Goal: Check status: Check status

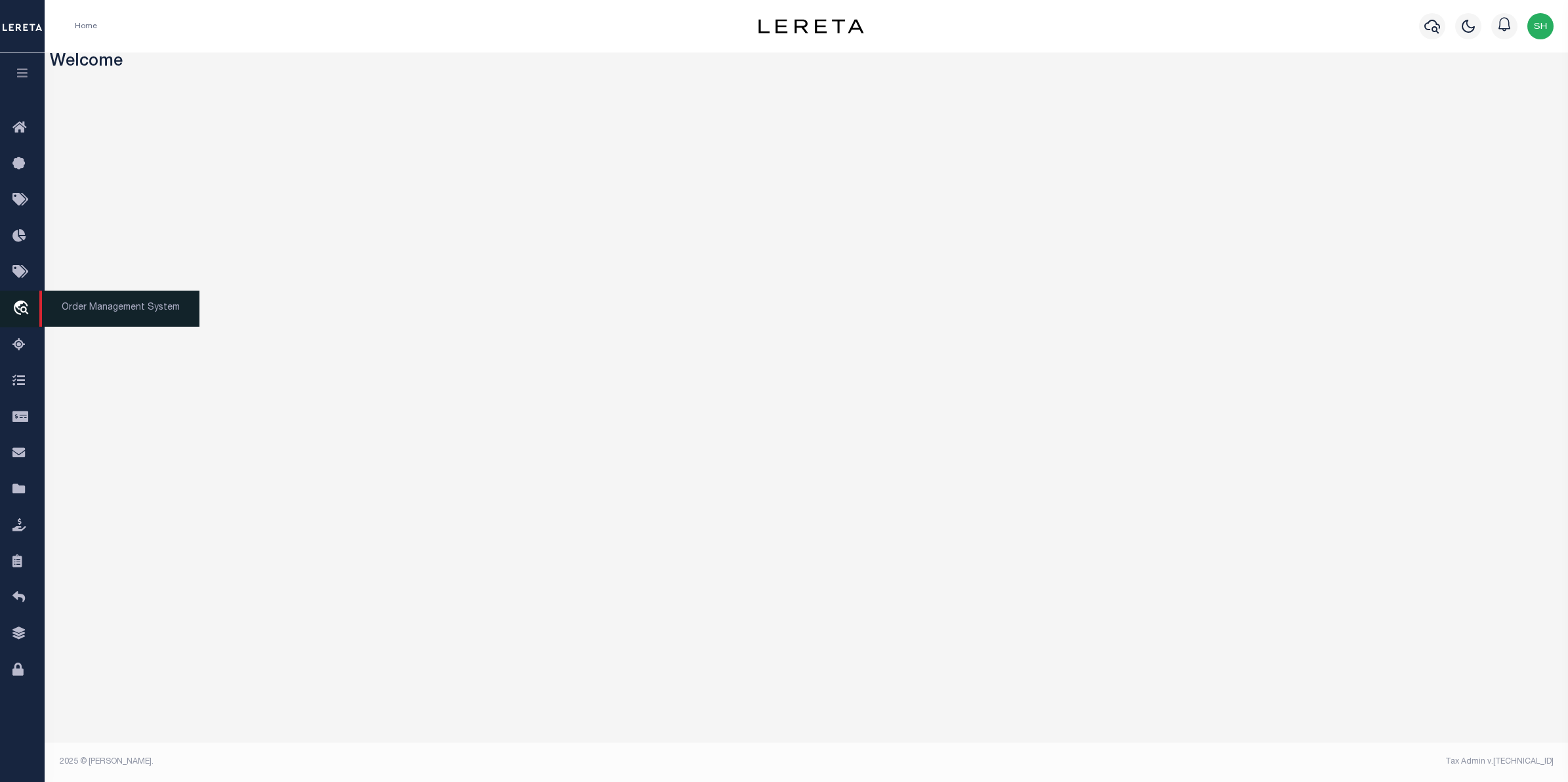
click at [20, 305] on icon "travel_explore" at bounding box center [23, 309] width 21 height 17
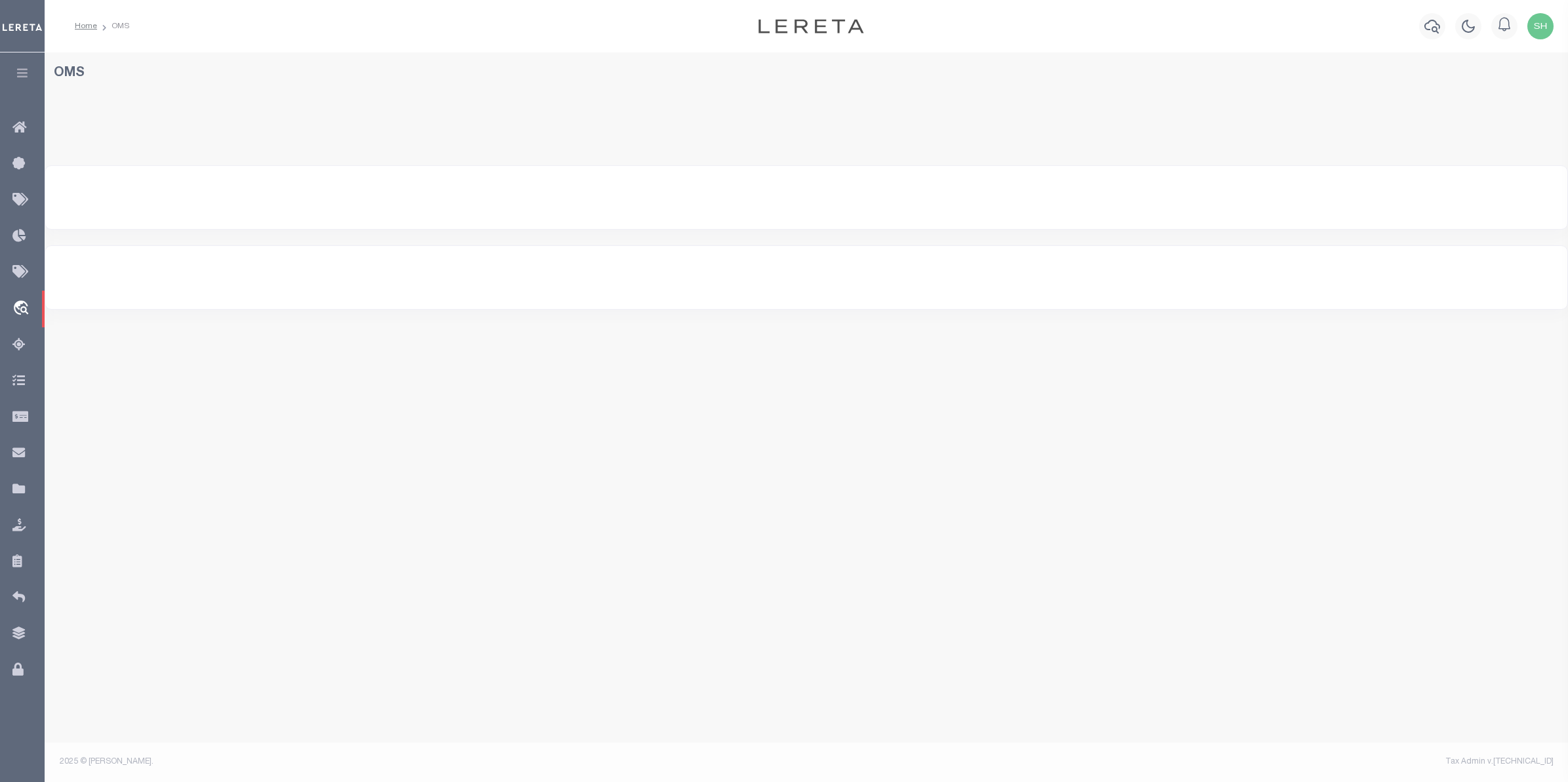
select select "200"
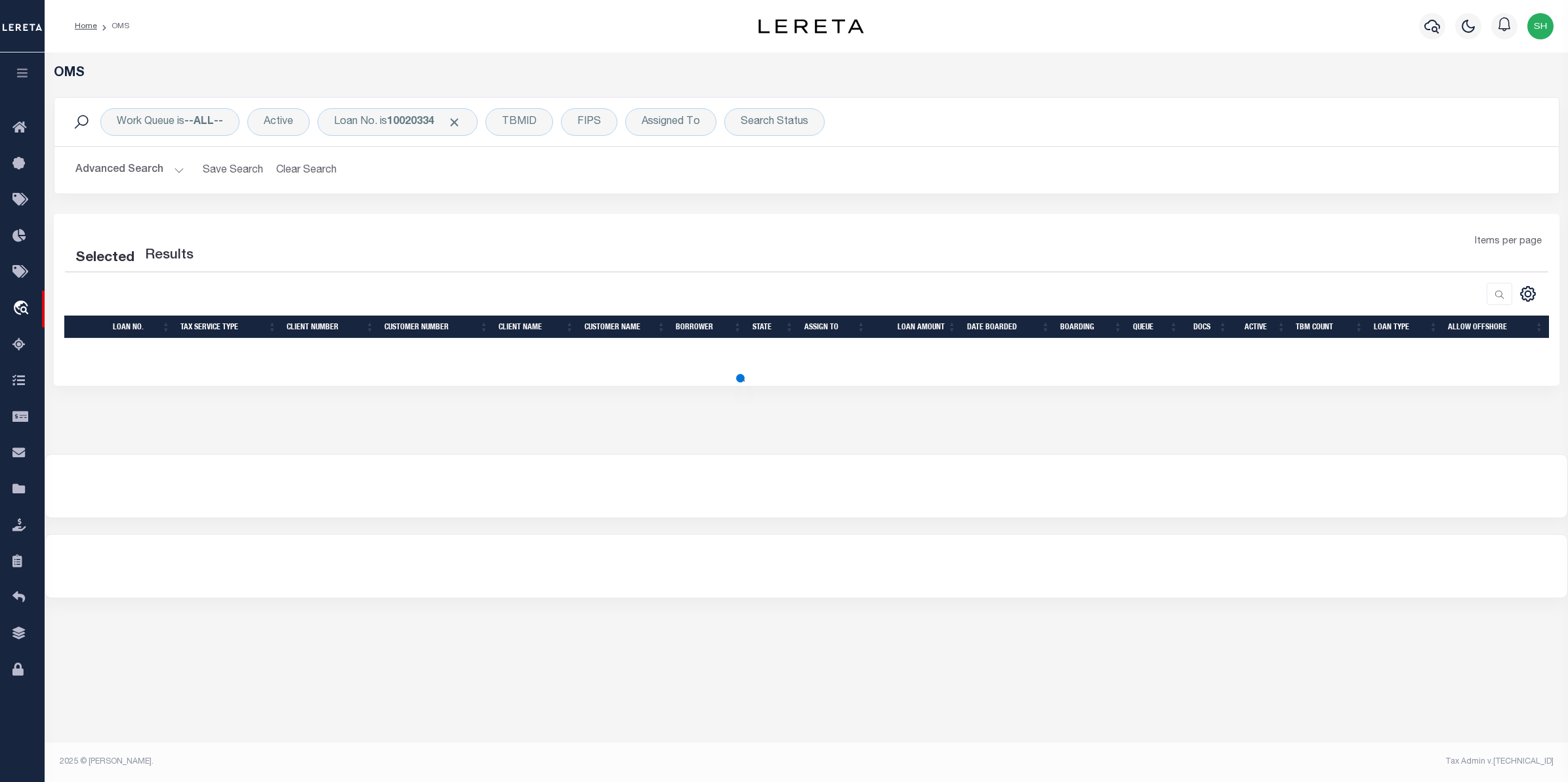
select select "200"
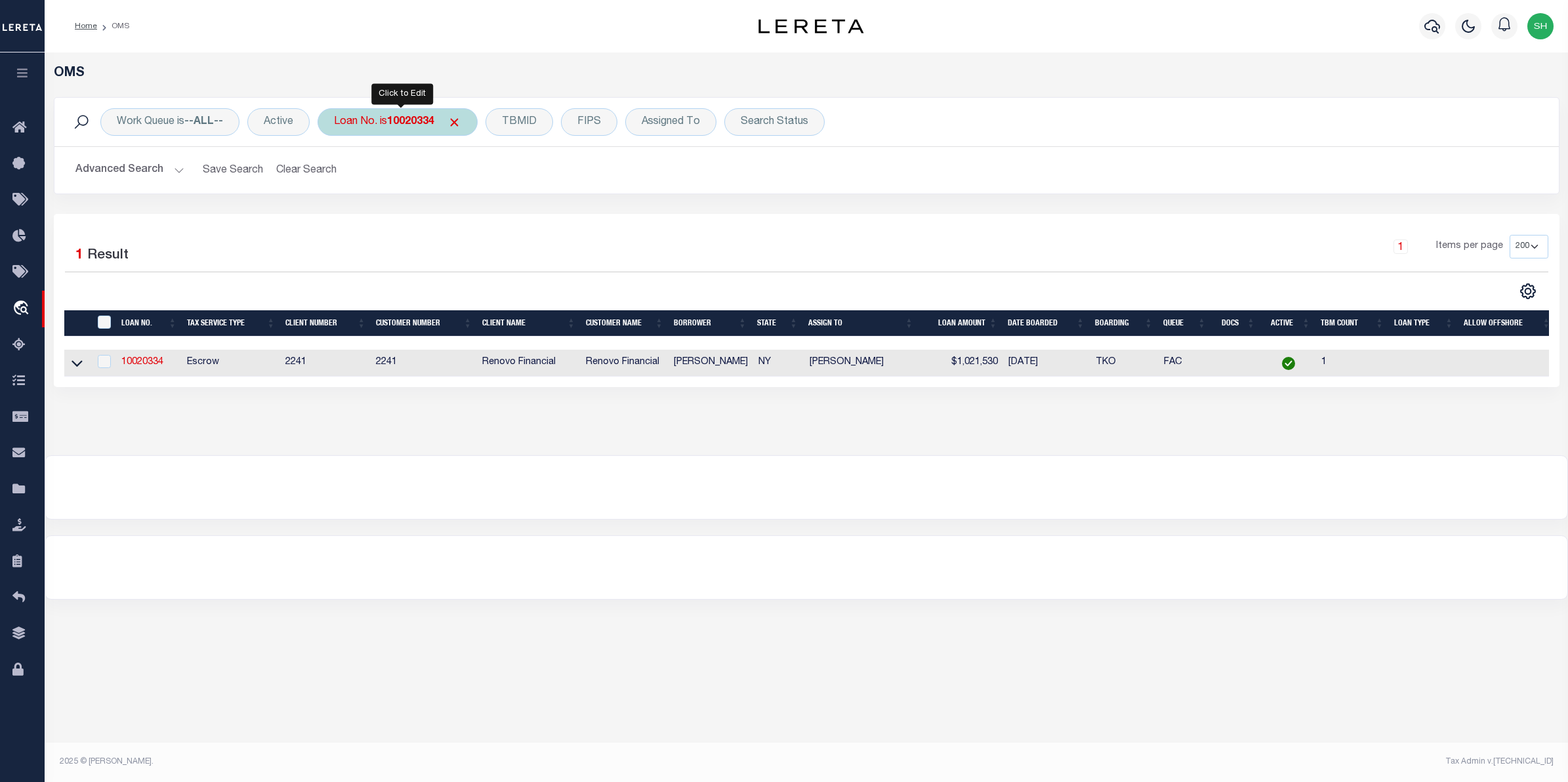
click at [417, 129] on div "Loan No. is 10020334" at bounding box center [397, 122] width 160 height 28
type input "48965"
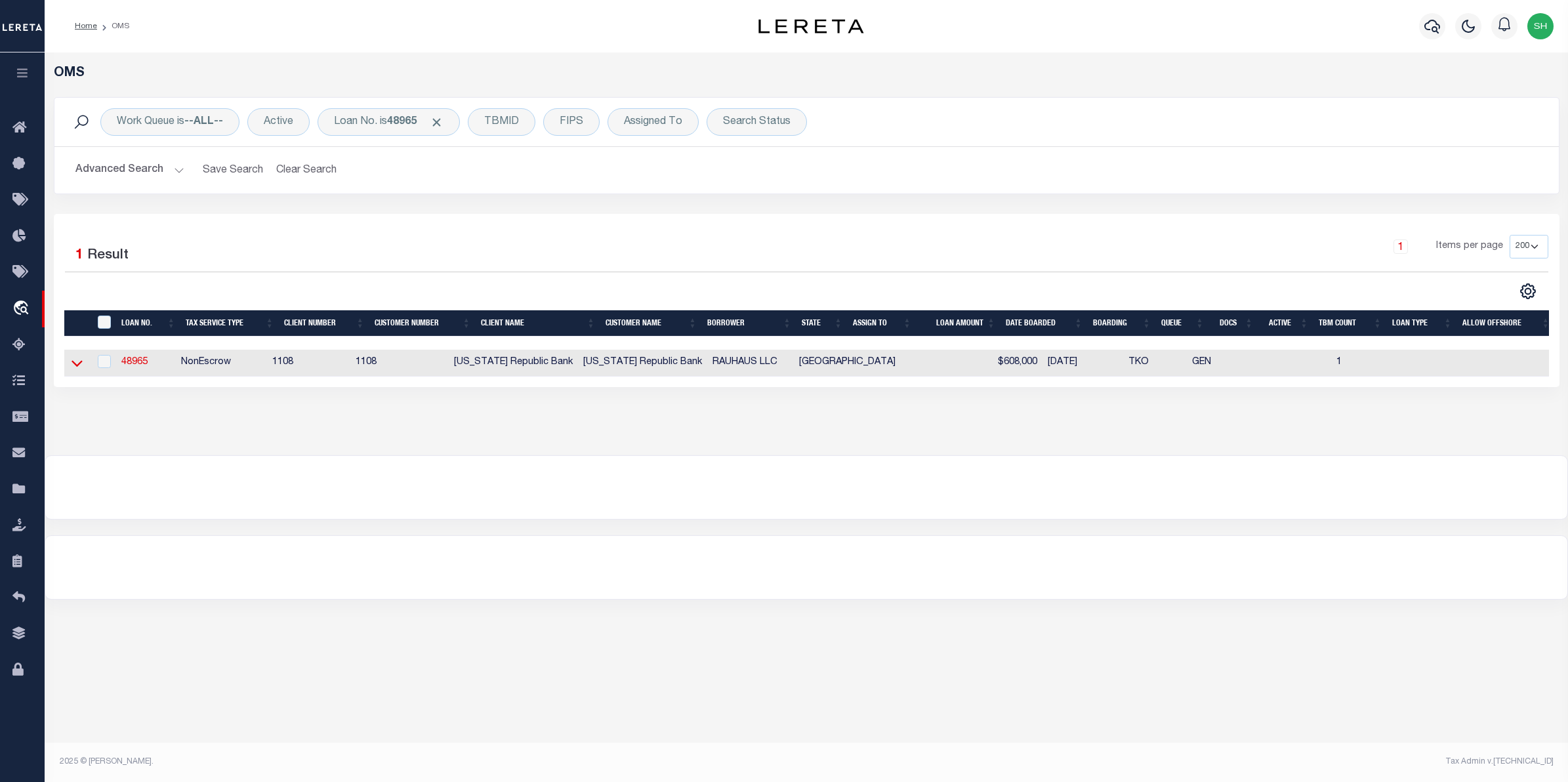
click at [76, 371] on icon at bounding box center [77, 364] width 11 height 14
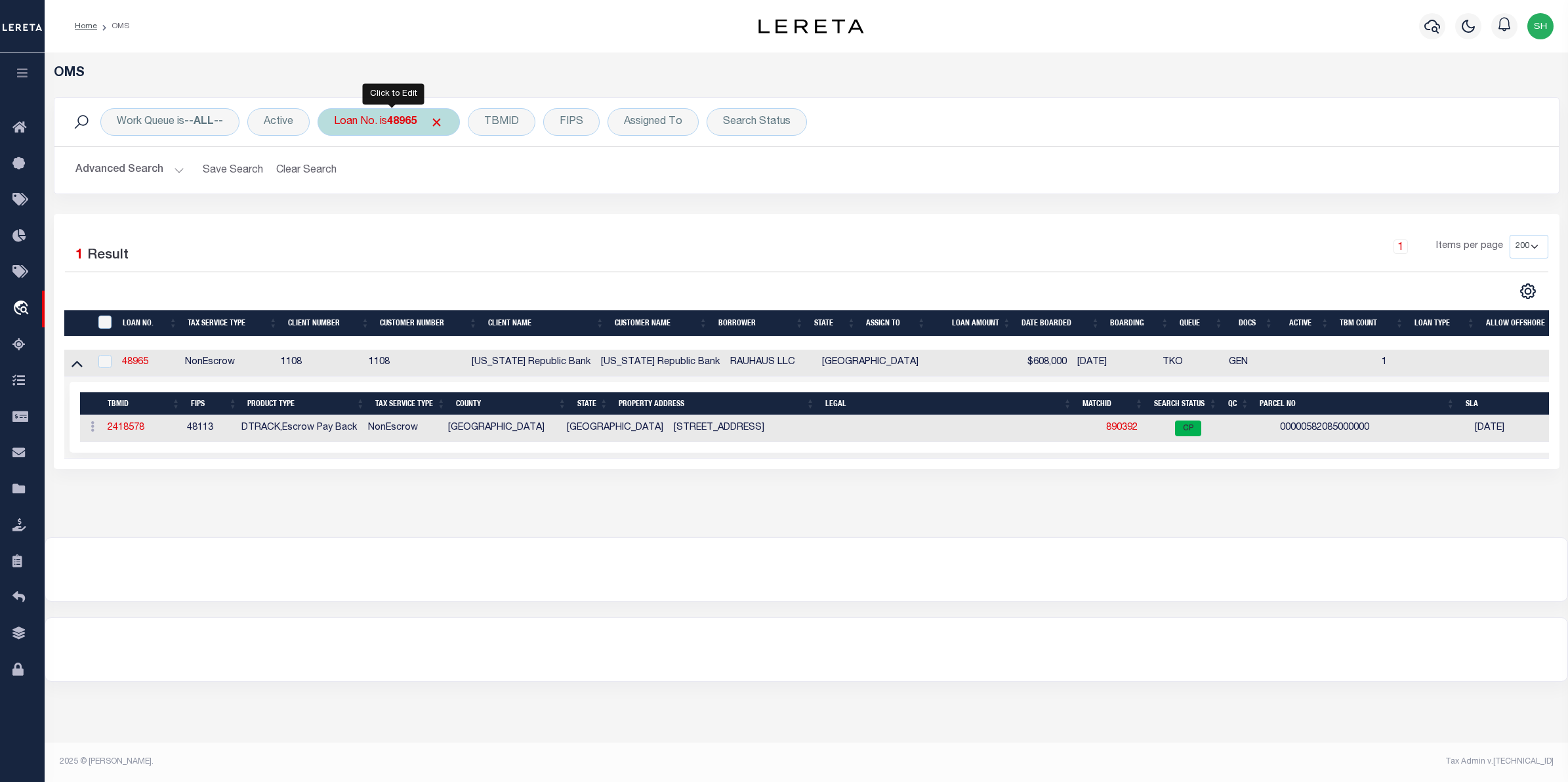
click at [354, 120] on div "Loan No. is 48965" at bounding box center [388, 122] width 142 height 28
type input "70468"
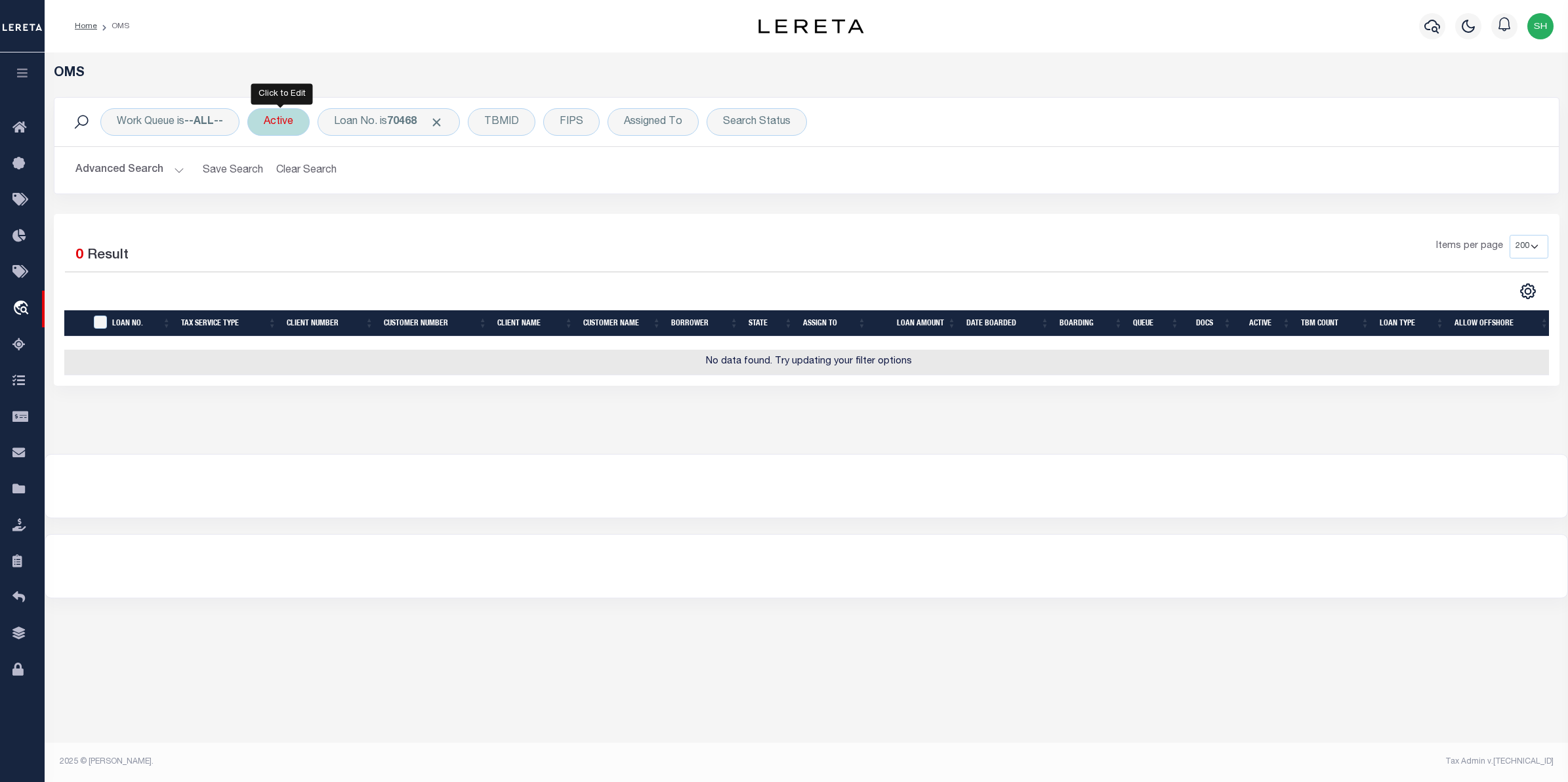
click at [292, 129] on div "Active" at bounding box center [279, 122] width 63 height 28
click at [445, 187] on select "Yes No" at bounding box center [360, 186] width 193 height 25
select select "false"
click at [267, 174] on select "Yes No" at bounding box center [360, 186] width 193 height 25
click at [434, 214] on input "Apply" at bounding box center [438, 214] width 38 height 22
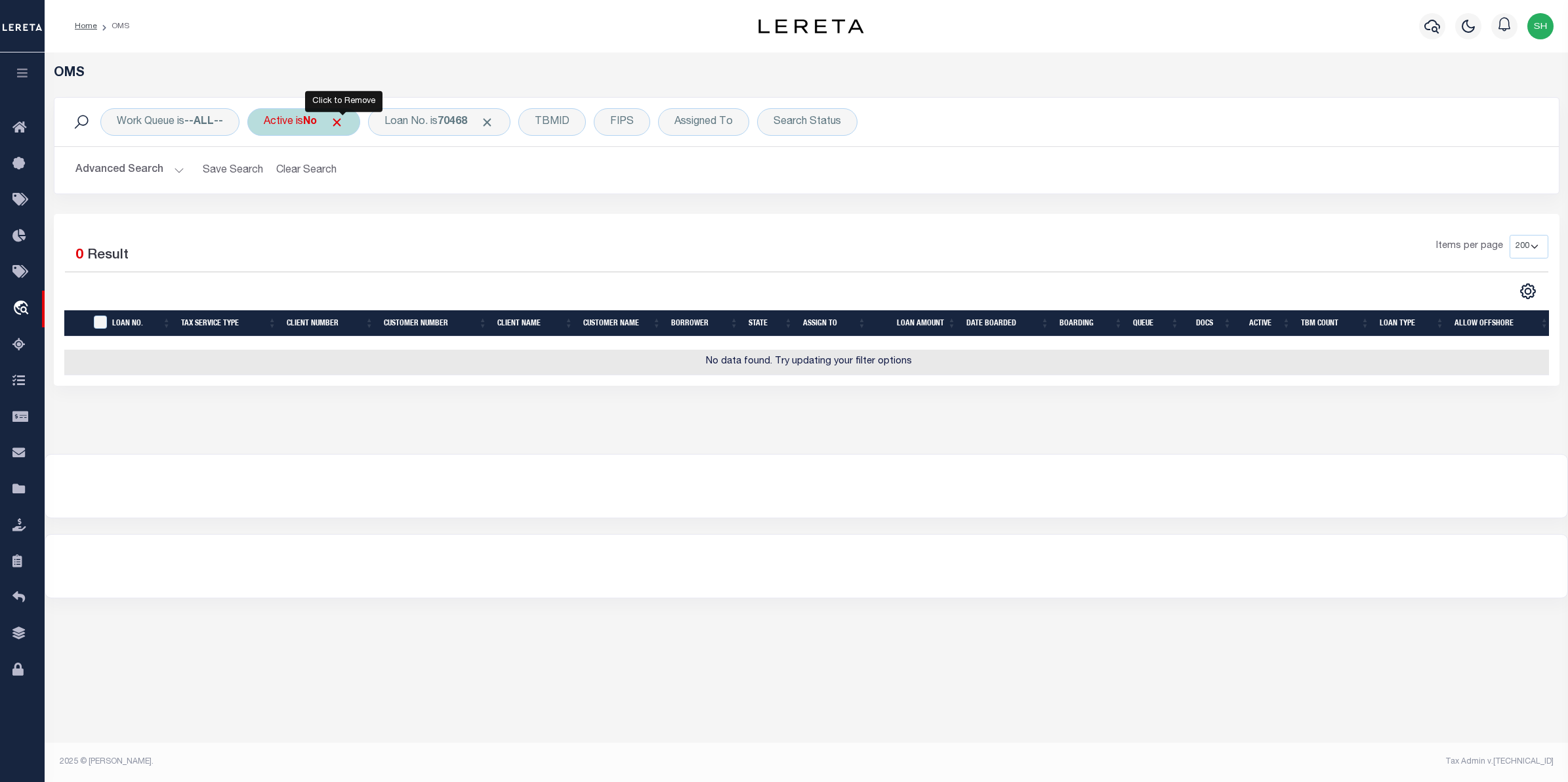
click at [343, 119] on span "Click to Remove" at bounding box center [337, 122] width 14 height 14
click at [386, 124] on div "Loan No. is 70468" at bounding box center [388, 122] width 142 height 28
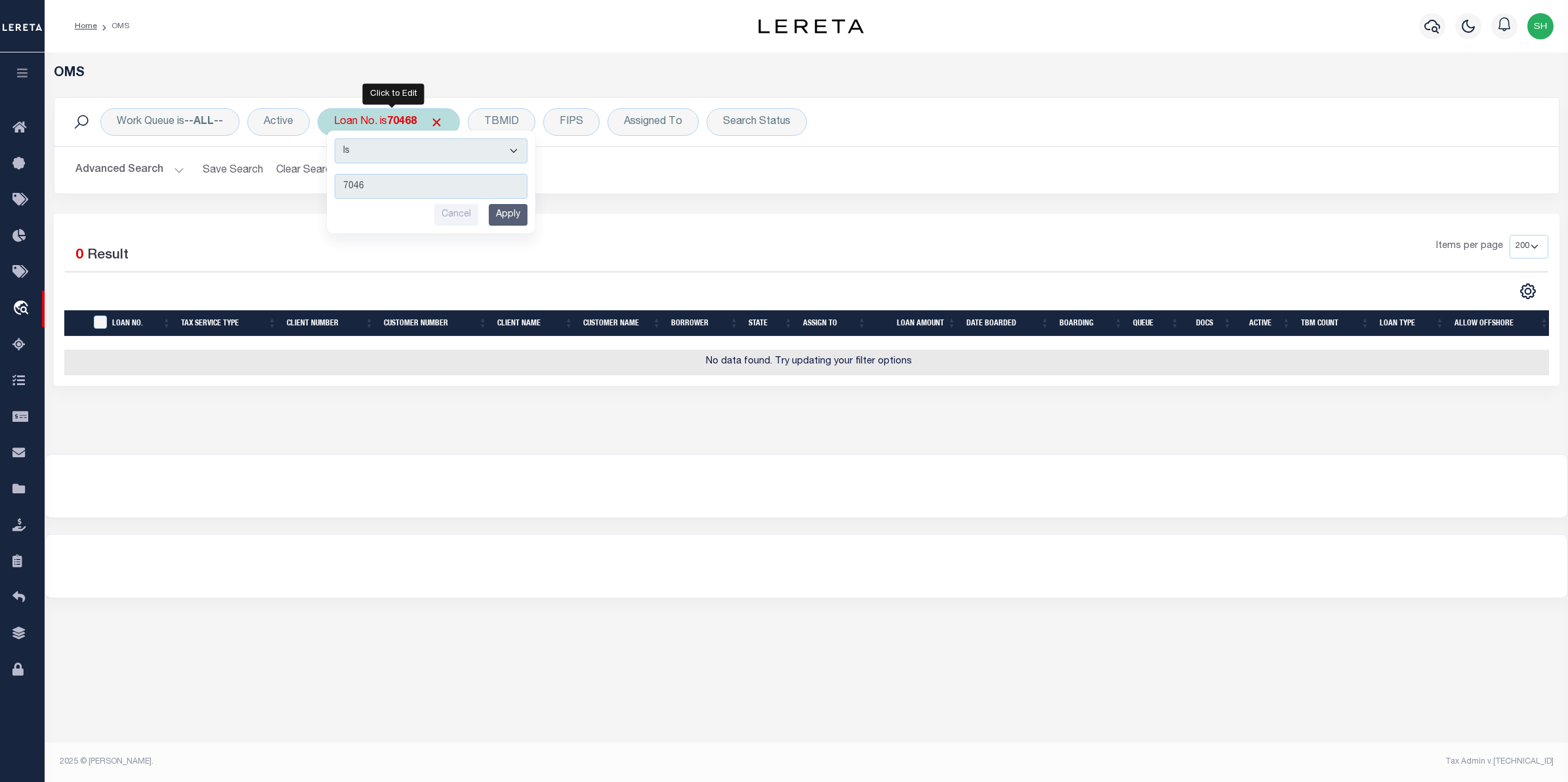
type input "70468"
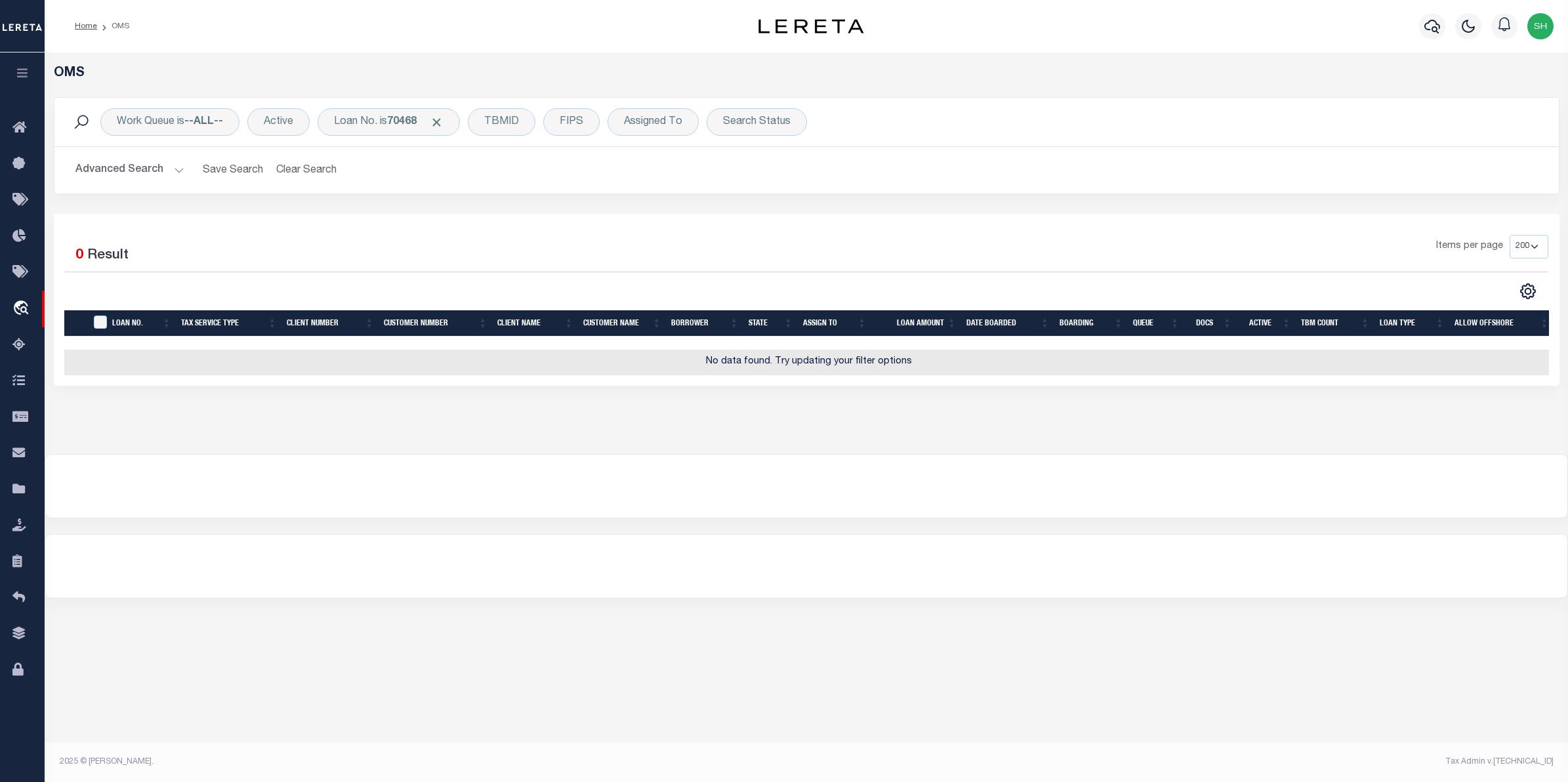
click at [1068, 678] on div "OMS Work Queue is --ALL-- Active Loan No. is 70468 TBMID FIPS Assigned To Searc…" at bounding box center [806, 405] width 1524 height 704
click at [1073, 548] on div at bounding box center [806, 566] width 1522 height 63
click at [1045, 640] on div "OMS Work Queue is --ALL-- Active Loan No. is 70468 TBMID FIPS Assigned To Searc…" at bounding box center [806, 405] width 1524 height 704
click at [1042, 635] on div "OMS Work Queue is --ALL-- Active Loan No. is 70468 TBMID FIPS Assigned To Searc…" at bounding box center [806, 405] width 1524 height 704
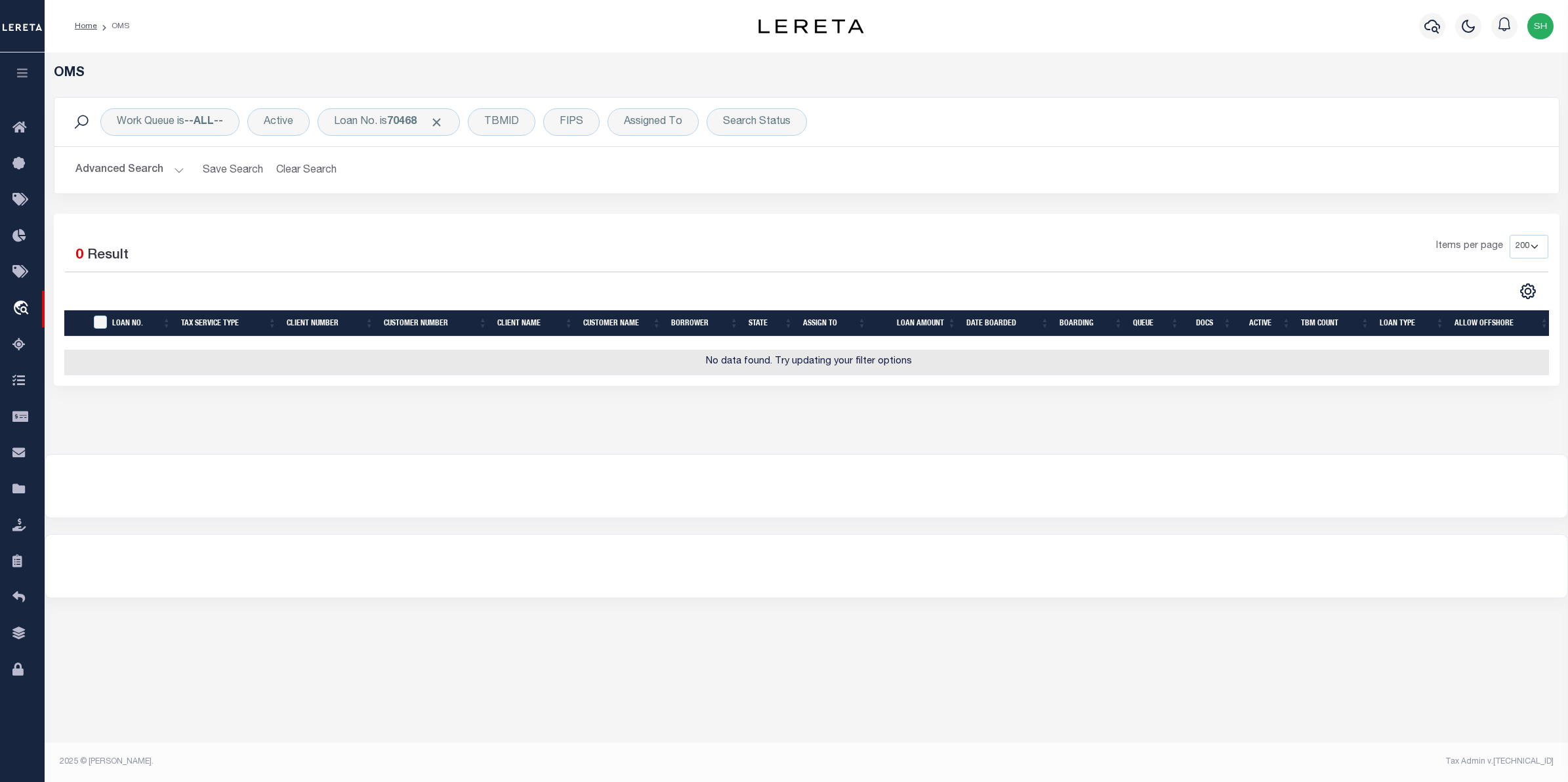
click at [1042, 635] on div "OMS Work Queue is --ALL-- Active Loan No. is 70468 TBMID FIPS Assigned To Searc…" at bounding box center [806, 405] width 1524 height 704
click at [939, 642] on div "OMS Work Queue is --ALL-- Active Loan No. is 70468 TBMID FIPS Assigned To Searc…" at bounding box center [806, 405] width 1524 height 704
click at [714, 588] on div at bounding box center [806, 566] width 1522 height 63
click at [390, 120] on div "Loan No. is 70468" at bounding box center [388, 122] width 142 height 28
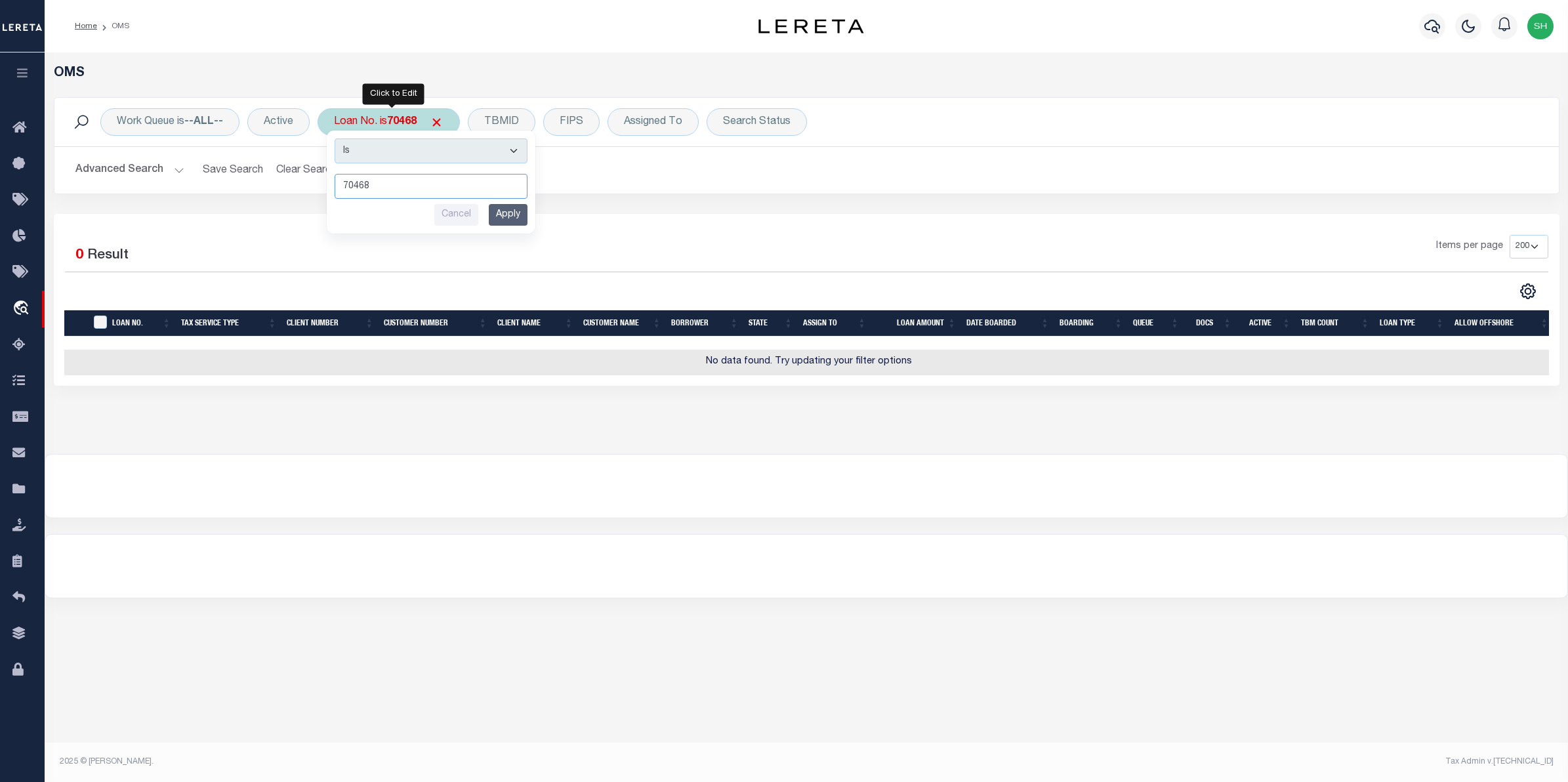
paste input "O062-0096"
type input "O062-0096"
click at [521, 214] on input "Apply" at bounding box center [508, 214] width 38 height 22
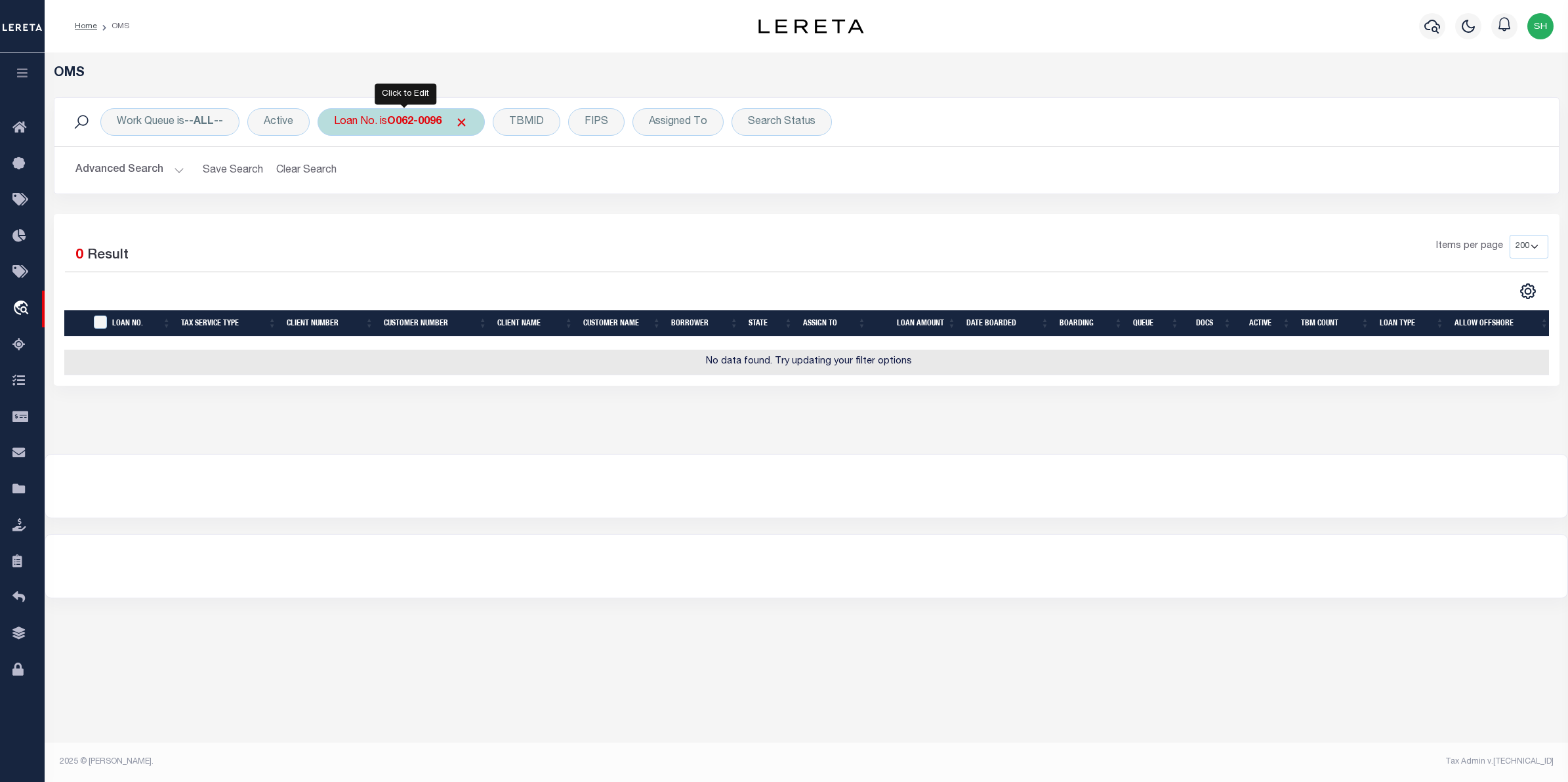
click at [407, 132] on div "Loan No. is O062-0096" at bounding box center [401, 122] width 167 height 28
click at [512, 216] on input "Apply" at bounding box center [508, 214] width 38 height 22
click at [404, 119] on b "O062-0096" at bounding box center [414, 122] width 54 height 10
type input "10020550"
click at [506, 218] on input "Apply" at bounding box center [508, 214] width 38 height 22
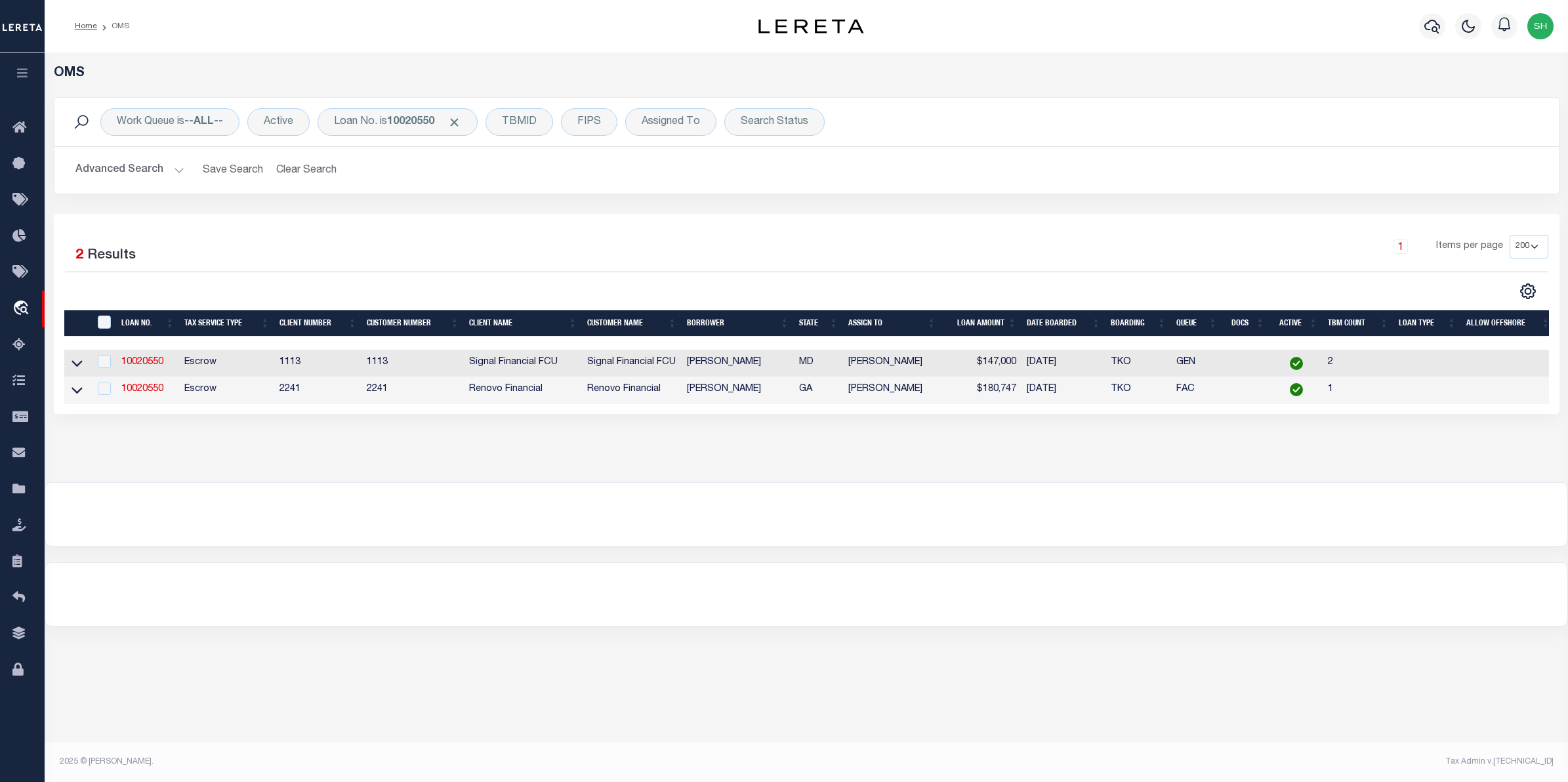
drag, startPoint x: 77, startPoint y: 391, endPoint x: 85, endPoint y: 391, distance: 8.0
click at [77, 391] on icon at bounding box center [77, 391] width 11 height 14
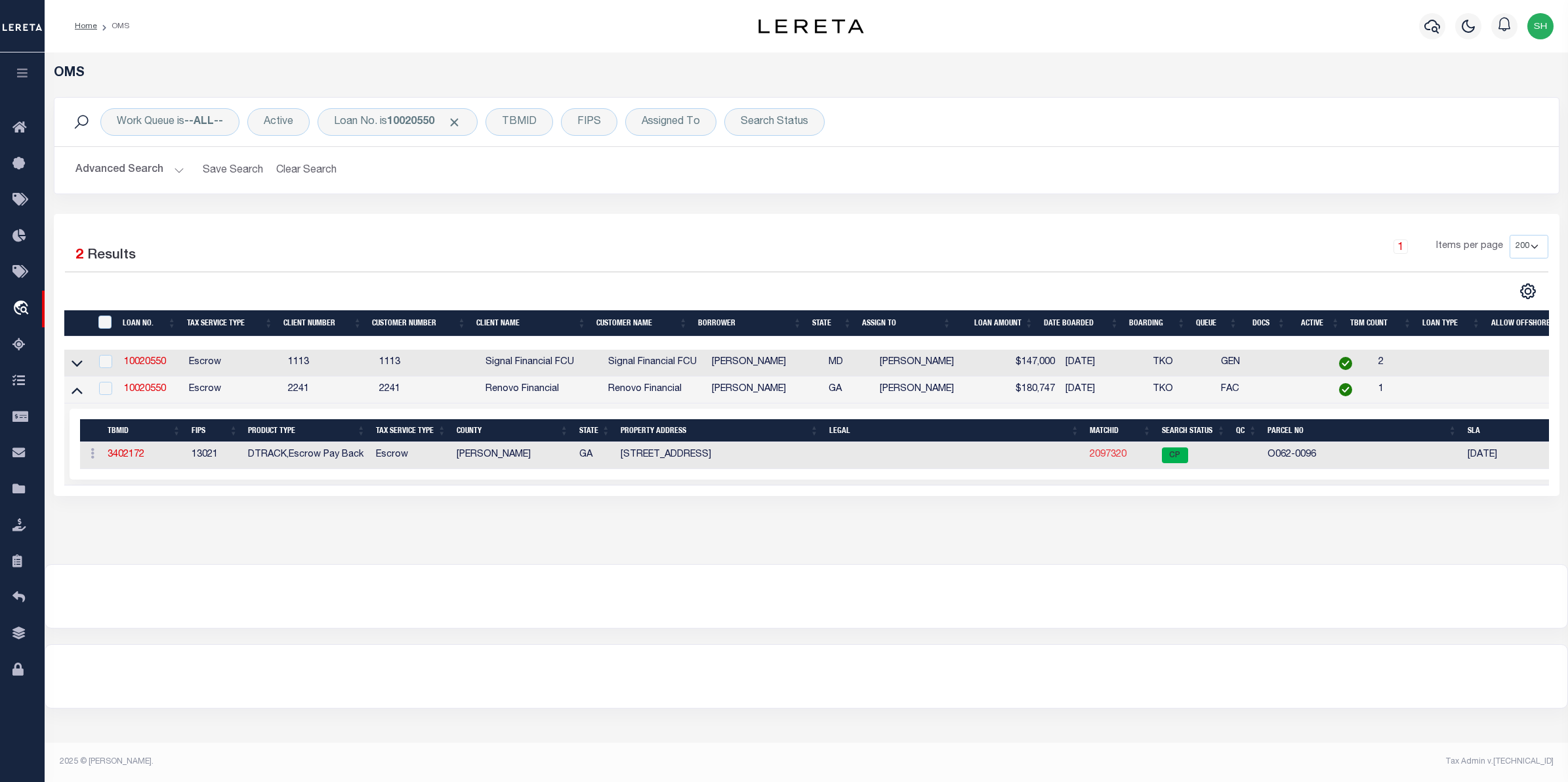
click at [1100, 458] on link "2097320" at bounding box center [1108, 454] width 37 height 10
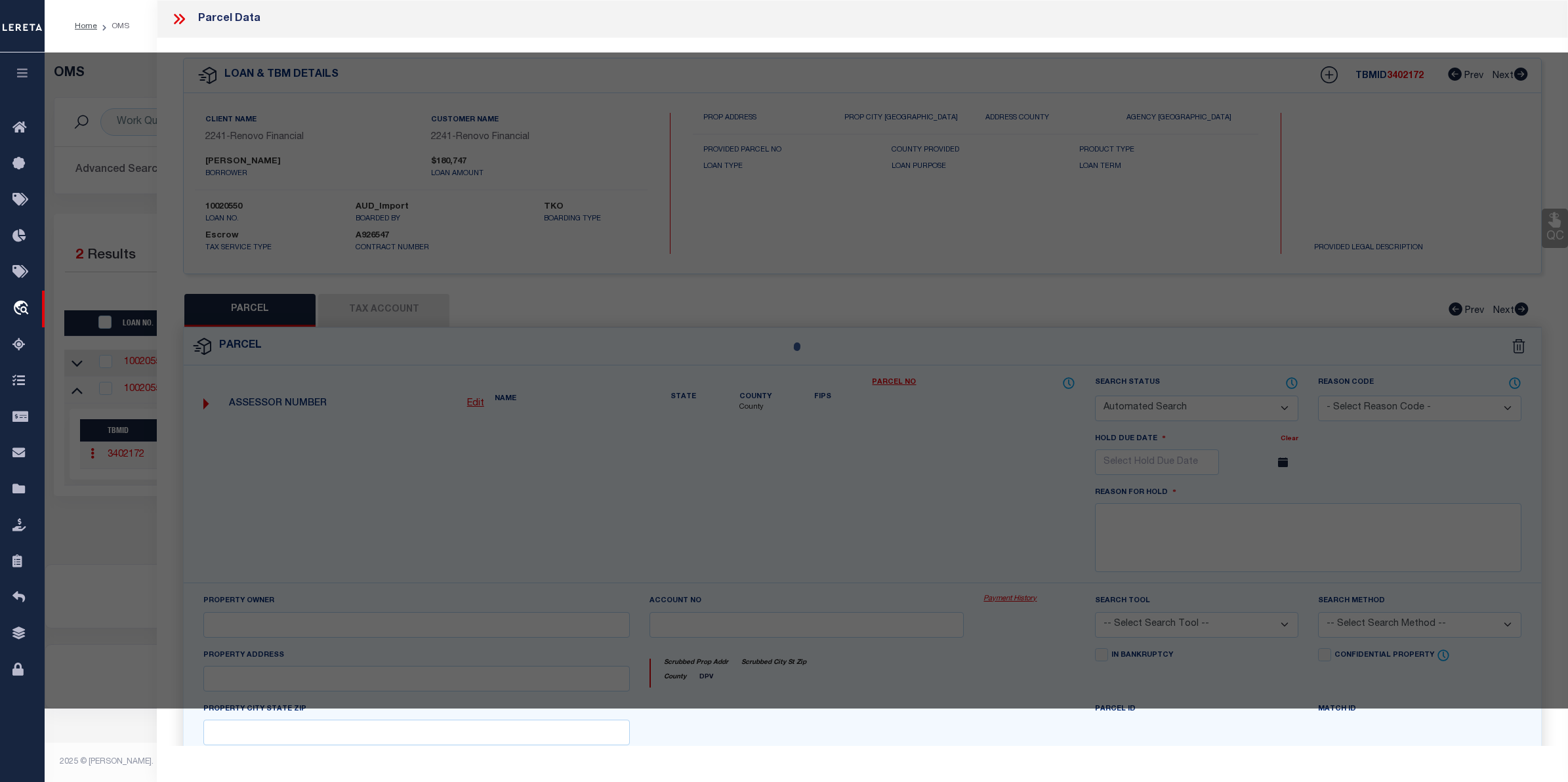
checkbox input "false"
select select "CP"
type input "[PERSON_NAME]"
select select "AGW"
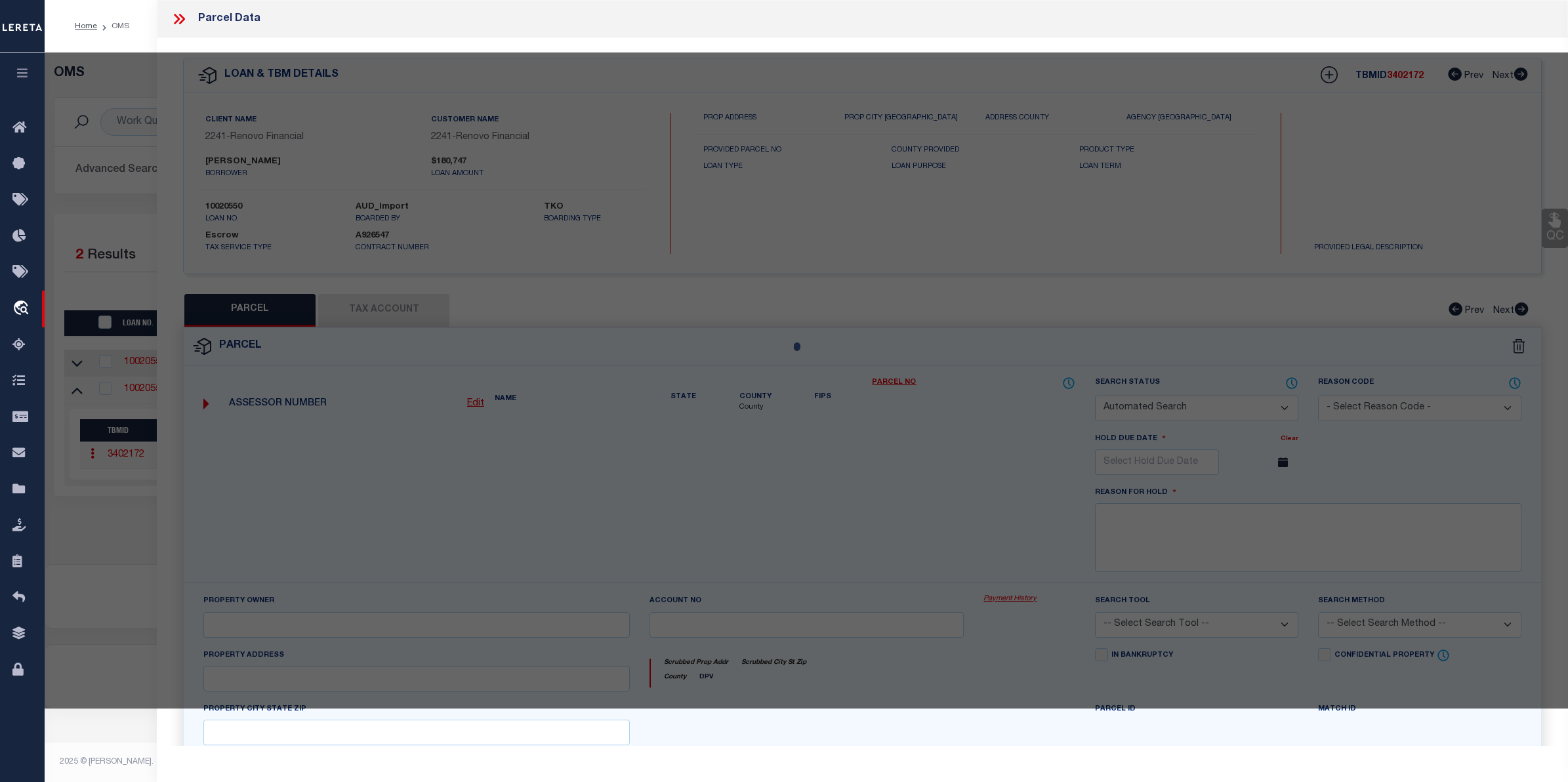
select select "ADD"
type input "[STREET_ADDRESS]"
checkbox input "false"
type input "MACON, GA 31204"
type textarea "Acres 0.15"
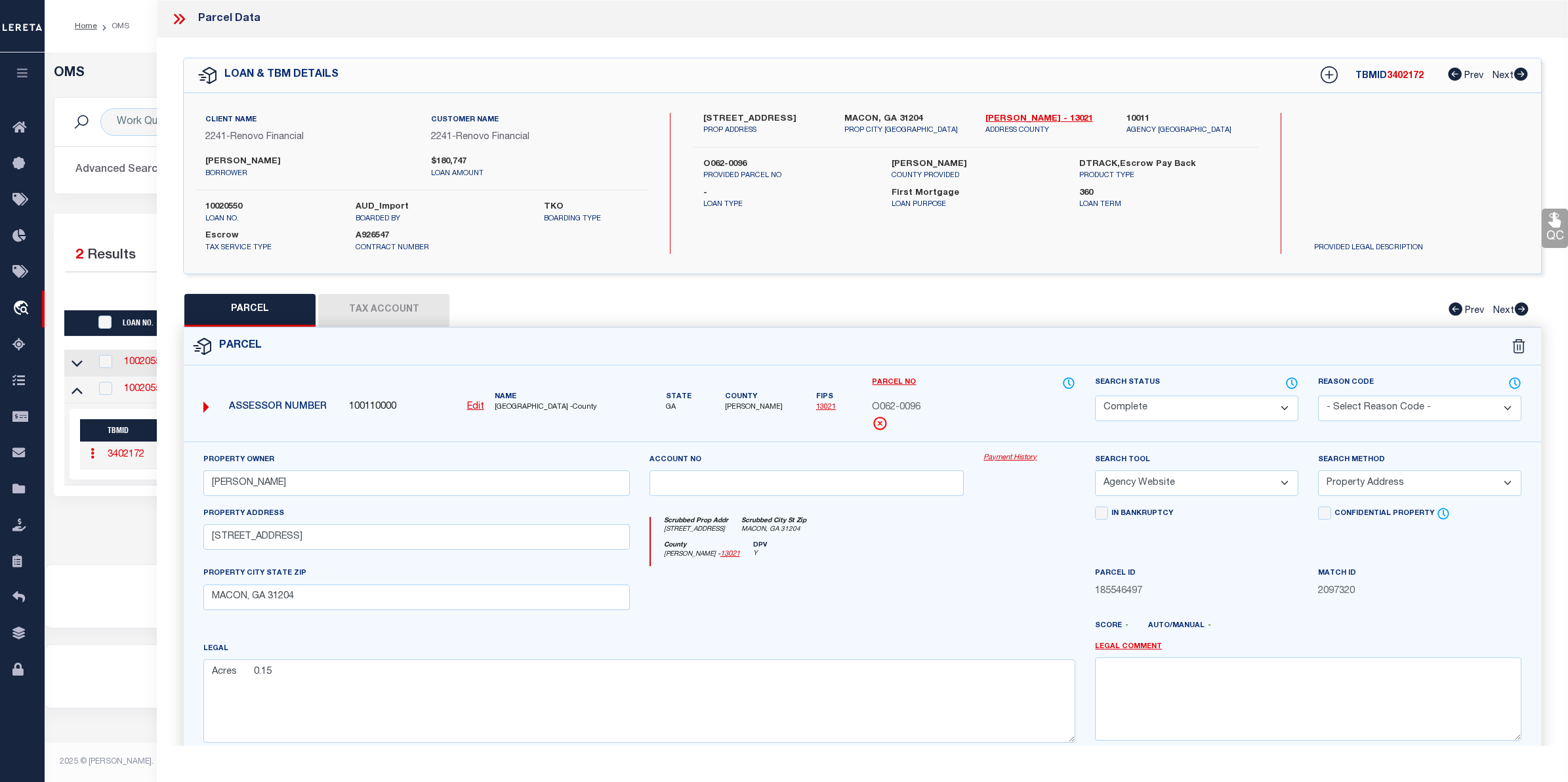
click at [1007, 458] on link "Payment History" at bounding box center [1028, 458] width 92 height 11
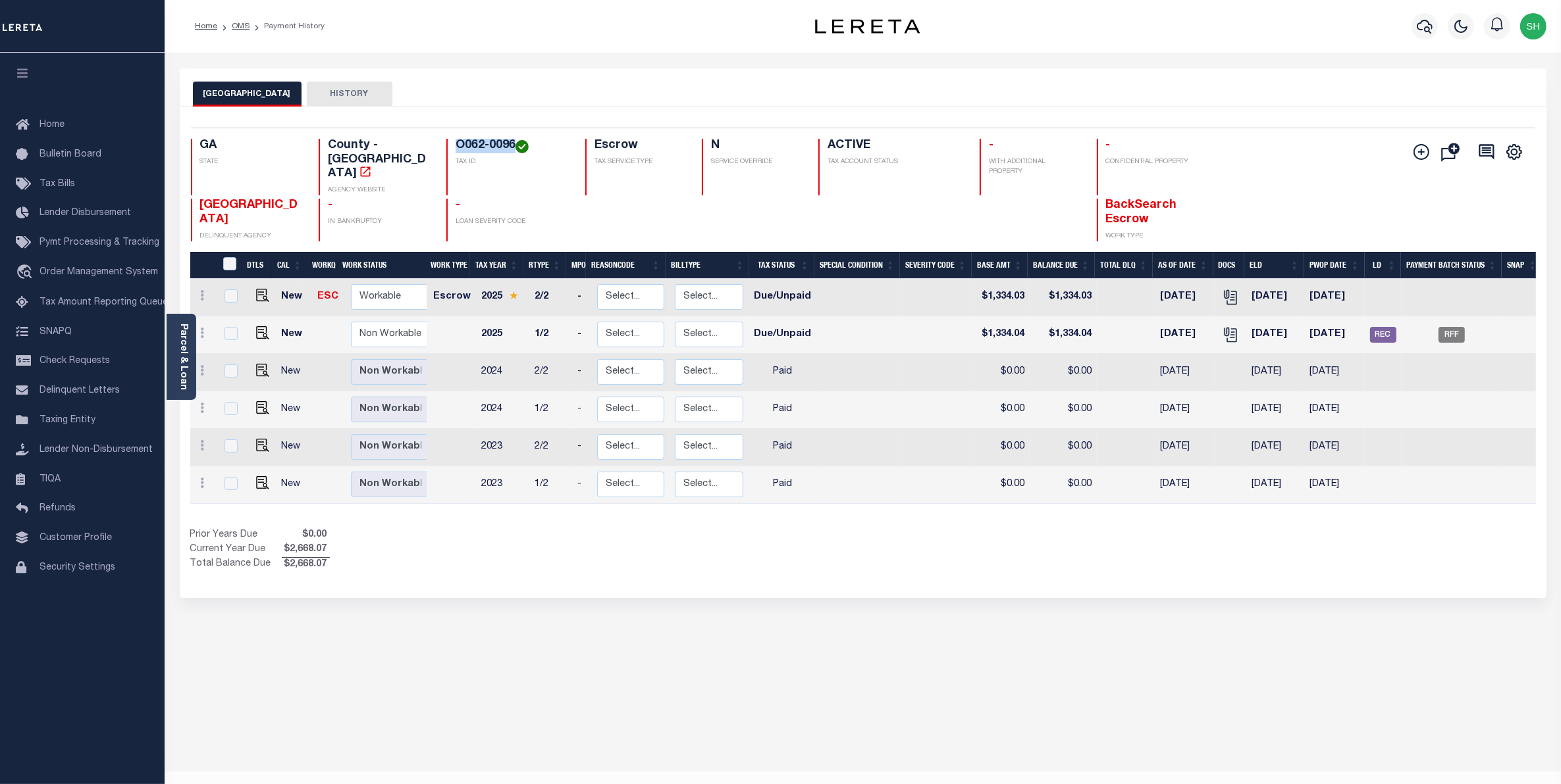
drag, startPoint x: 513, startPoint y: 145, endPoint x: 457, endPoint y: 142, distance: 56.1
click at [457, 142] on h4 "O062-0096" at bounding box center [512, 146] width 114 height 15
copy h4 "O062-0096"
